Goal: Task Accomplishment & Management: Manage account settings

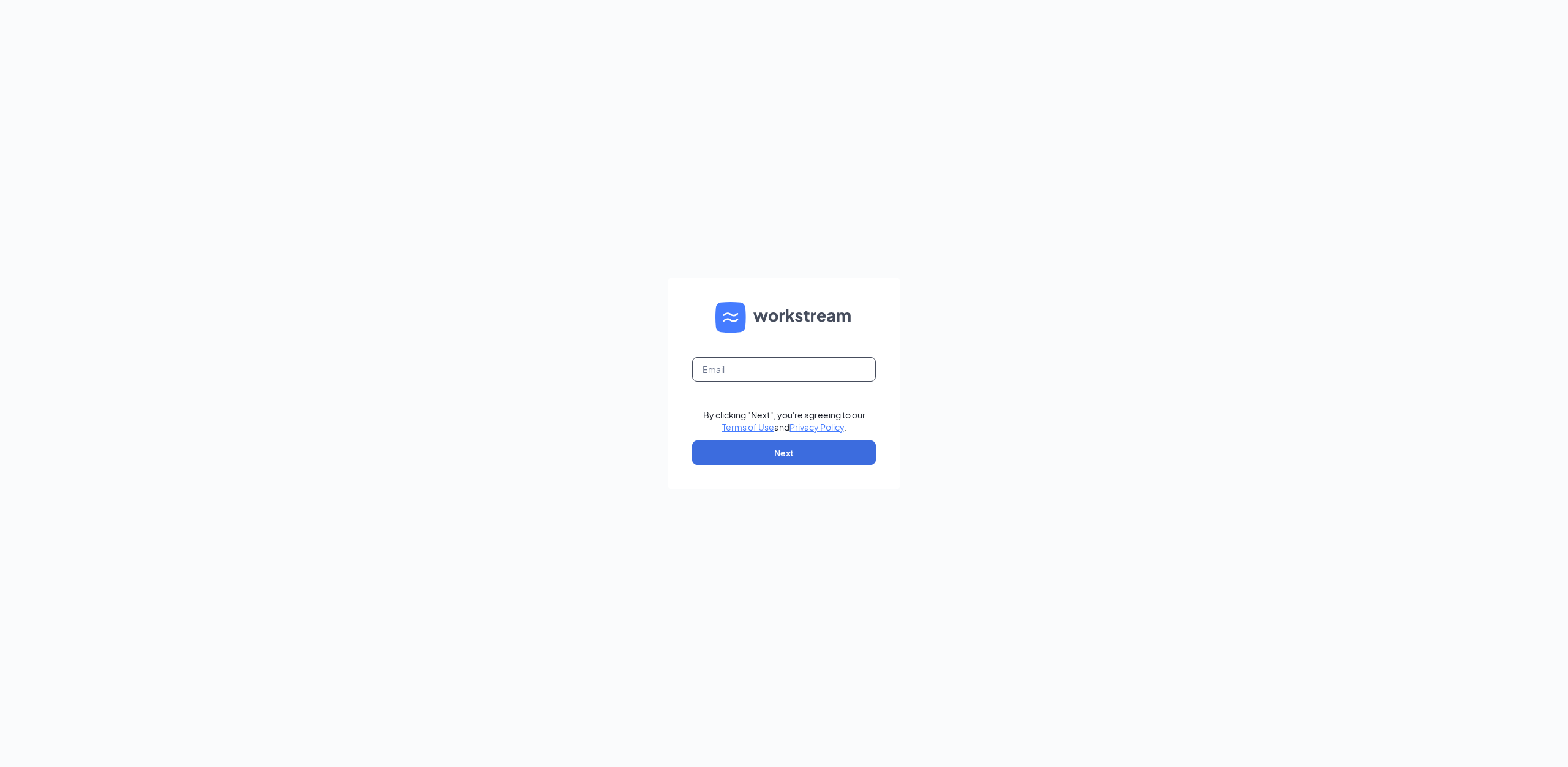
click at [761, 371] on input "text" at bounding box center [784, 369] width 184 height 25
type input "a"
click at [769, 365] on input "[EMAIL_ADDRESS][DOMAIN_NAME]" at bounding box center [784, 369] width 184 height 25
type input "[EMAIL_ADDRESS][DOMAIN_NAME]"
click at [790, 456] on button "Next" at bounding box center [784, 452] width 184 height 25
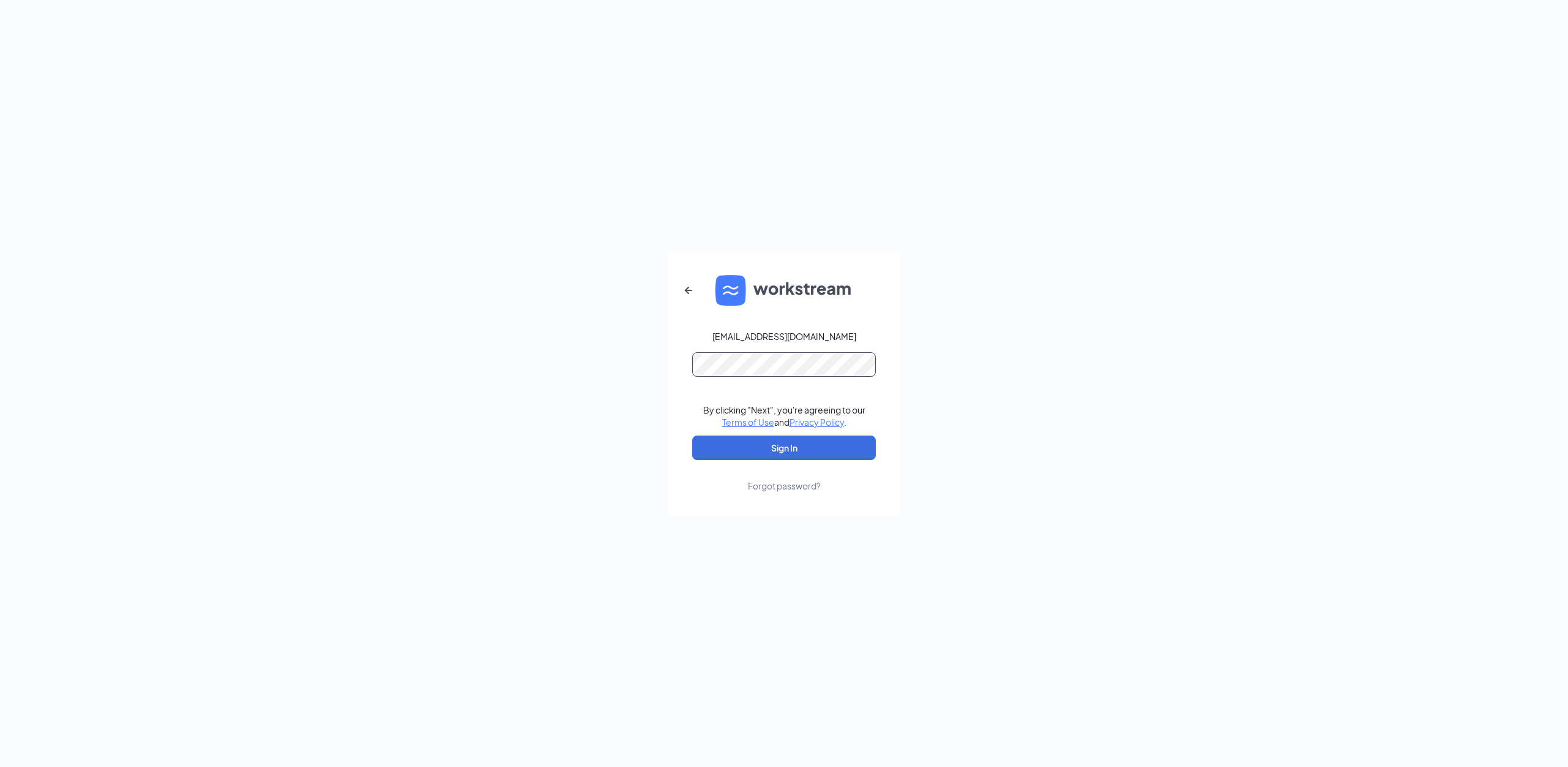
click at [692, 436] on button "Sign In" at bounding box center [784, 448] width 184 height 25
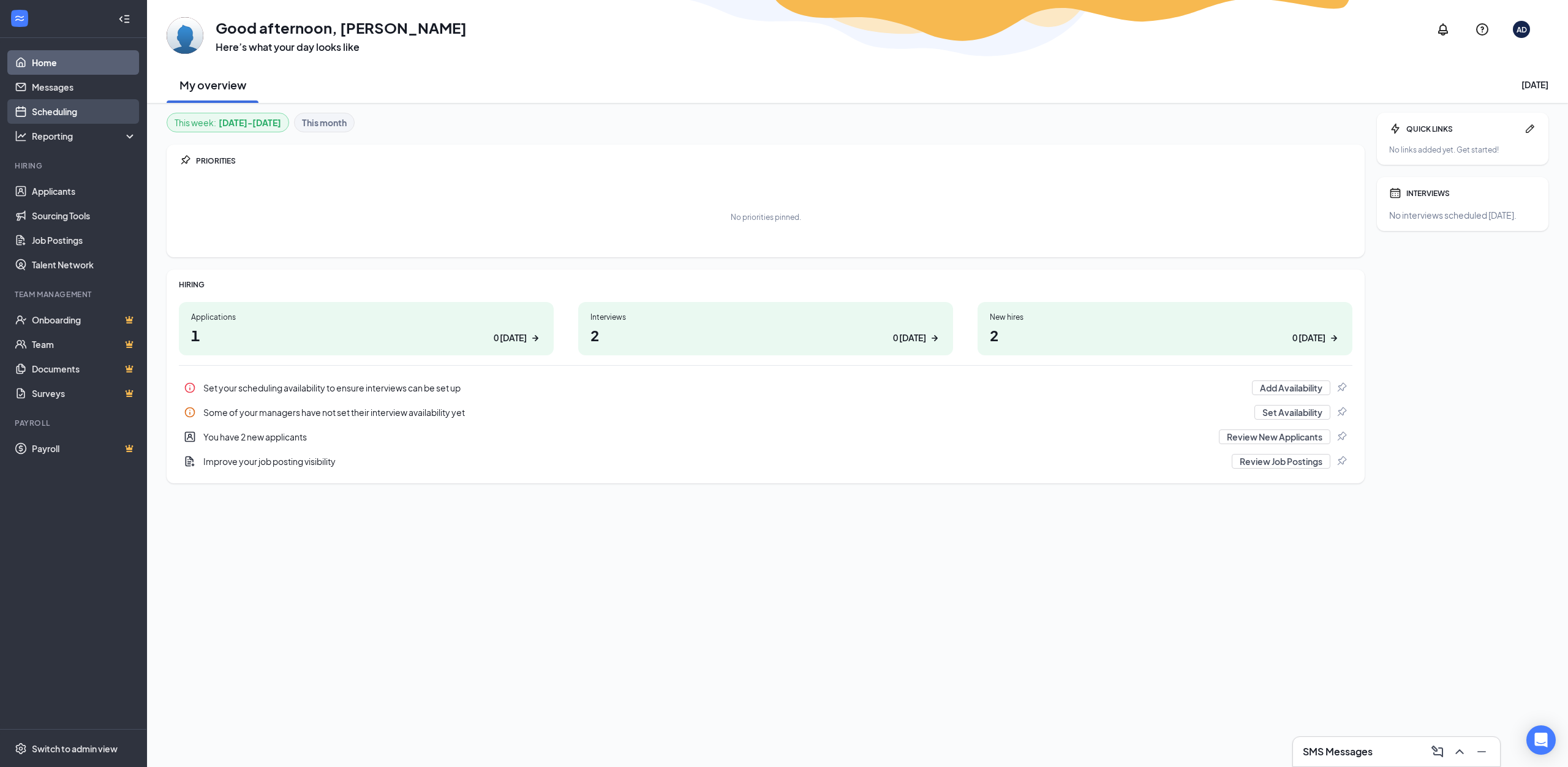
click at [63, 115] on link "Scheduling" at bounding box center [84, 111] width 105 height 25
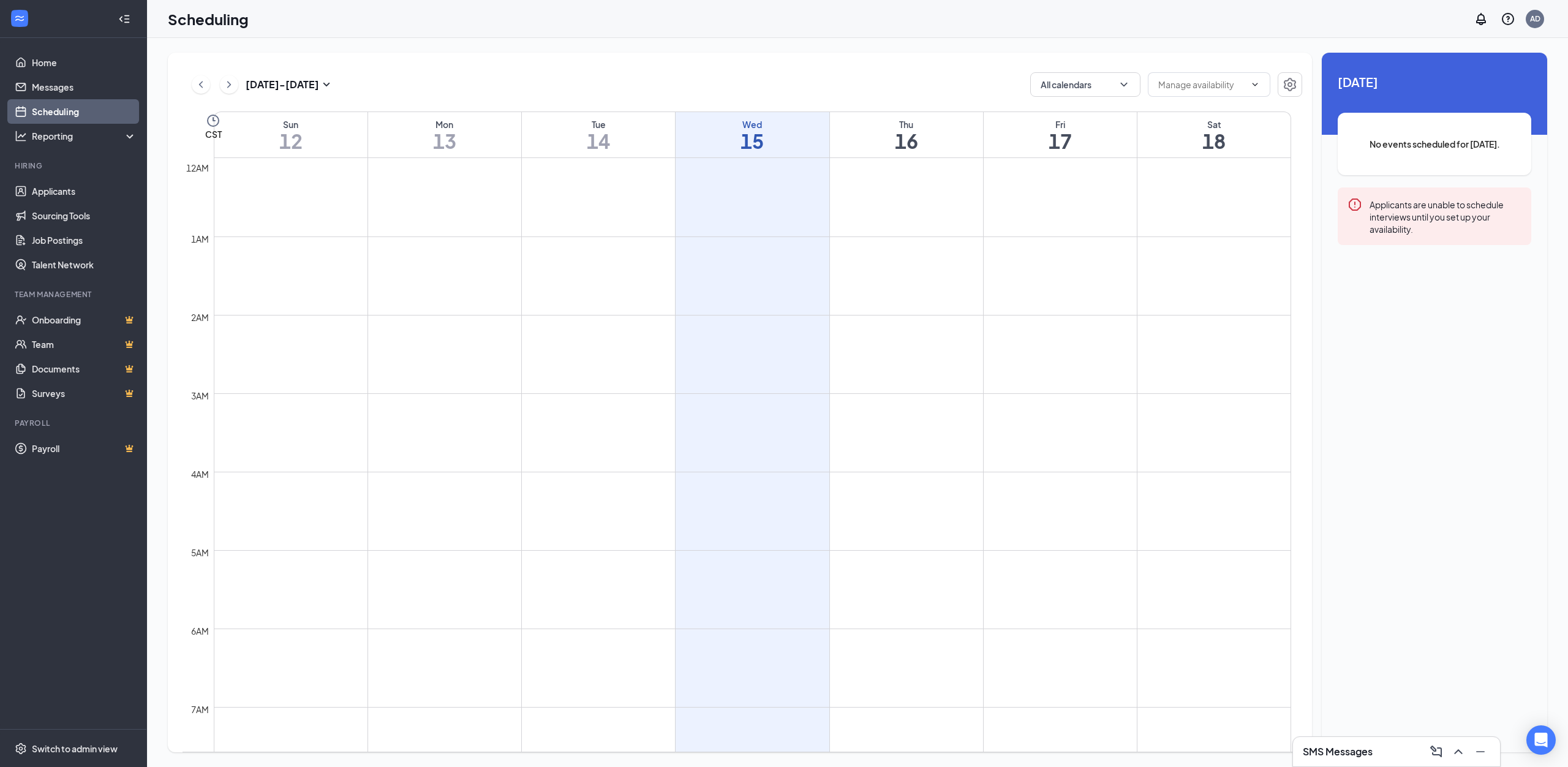
scroll to position [602, 0]
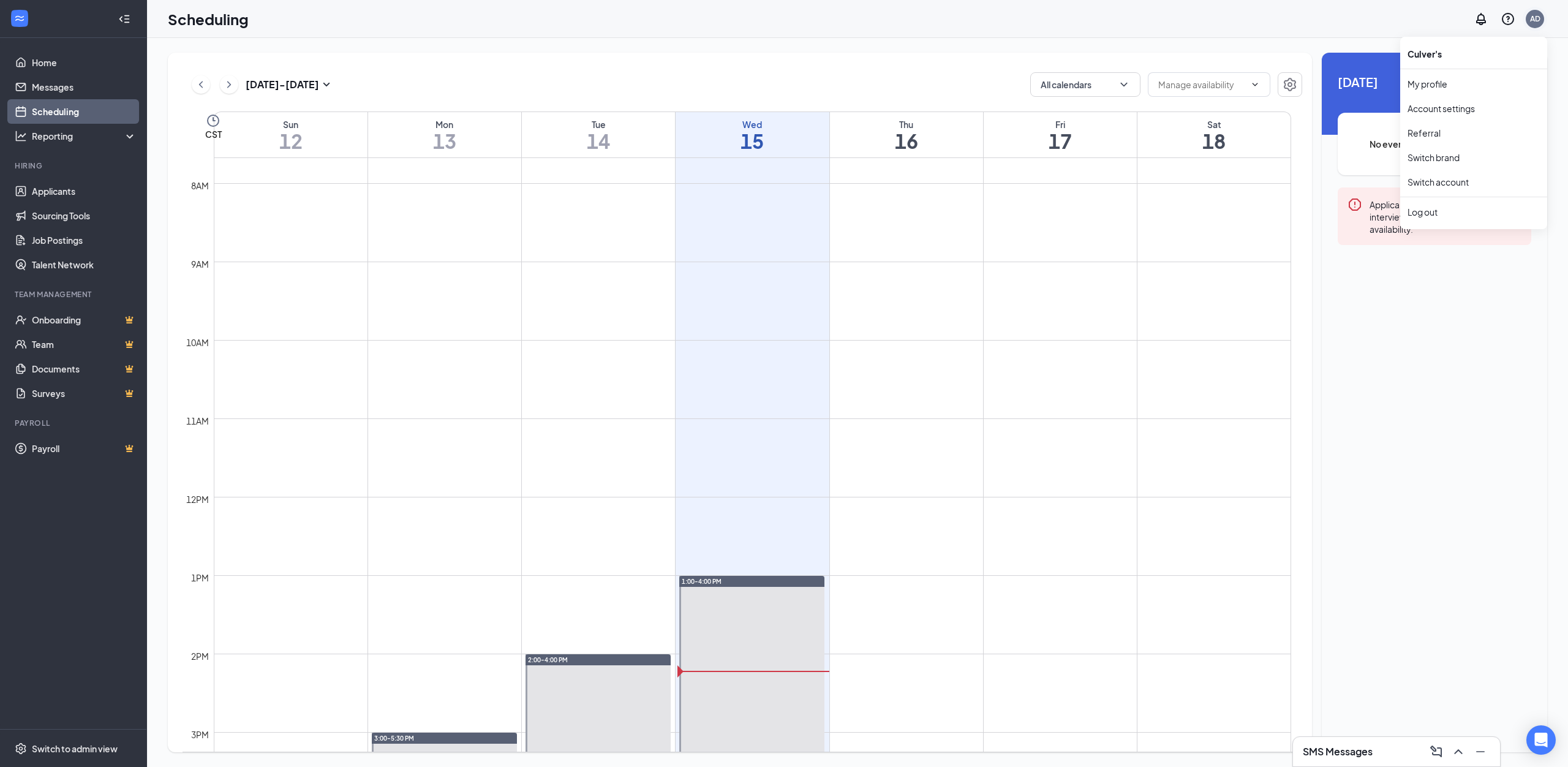
click at [1537, 19] on div "AD" at bounding box center [1535, 19] width 10 height 10
click at [1526, 15] on div "AD" at bounding box center [1534, 19] width 25 height 25
drag, startPoint x: 1437, startPoint y: 217, endPoint x: 1424, endPoint y: 214, distance: 13.3
click at [1434, 217] on div "Log out" at bounding box center [1473, 211] width 133 height 12
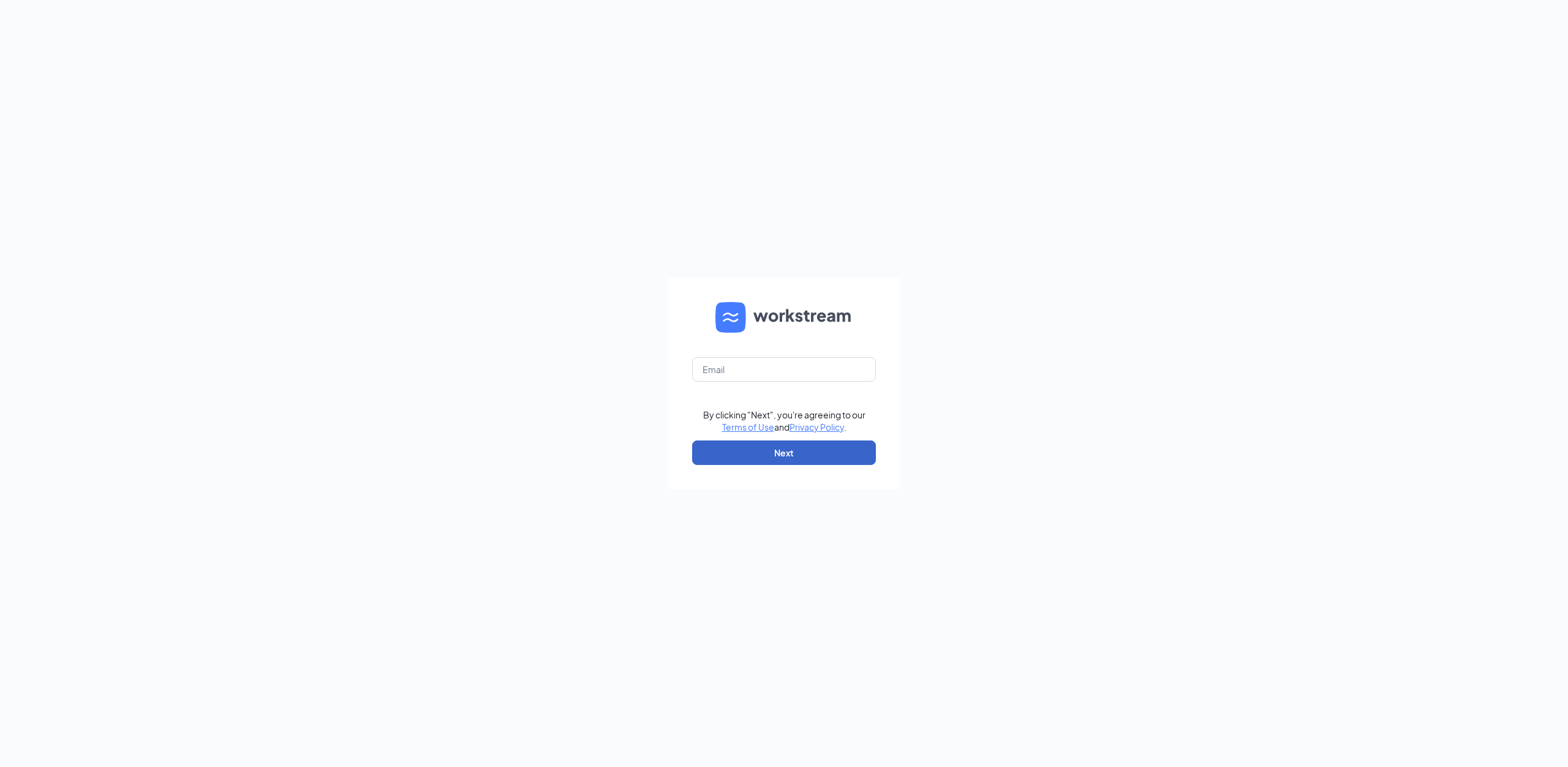
drag, startPoint x: 784, startPoint y: 460, endPoint x: 800, endPoint y: 474, distance: 21.3
click at [800, 474] on form "By clicking "Next", you're agreeing to our Terms of Use and Privacy Policy . Ne…" at bounding box center [784, 384] width 233 height 212
